Goal: Task Accomplishment & Management: Manage account settings

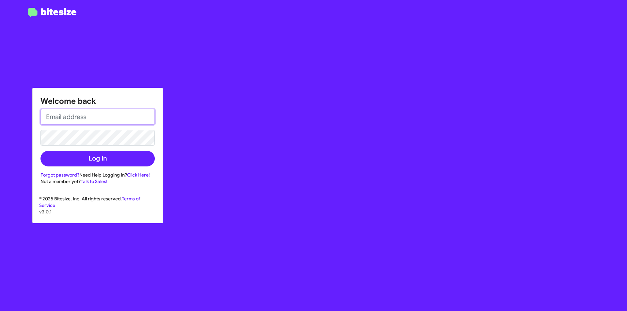
click at [89, 116] on input "email" at bounding box center [97, 117] width 114 height 16
type input "[EMAIL_ADDRESS][DOMAIN_NAME]"
click at [40, 151] on button "Log In" at bounding box center [97, 159] width 114 height 16
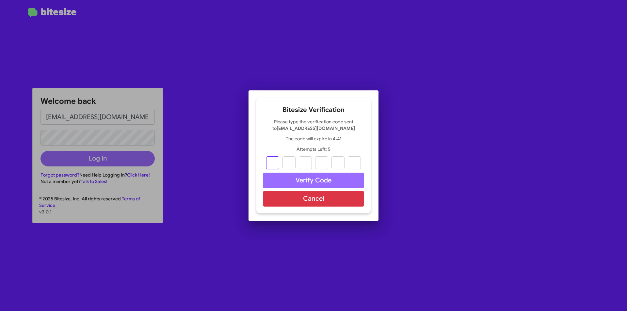
type input "2"
type input "5"
type input "8"
type input "7"
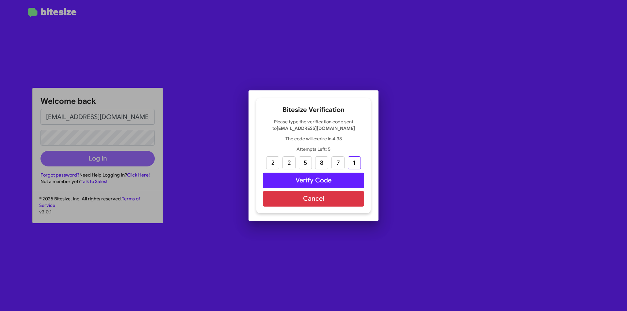
type input "1"
click at [281, 185] on button "Verify Code" at bounding box center [313, 181] width 101 height 16
